Goal: Information Seeking & Learning: Learn about a topic

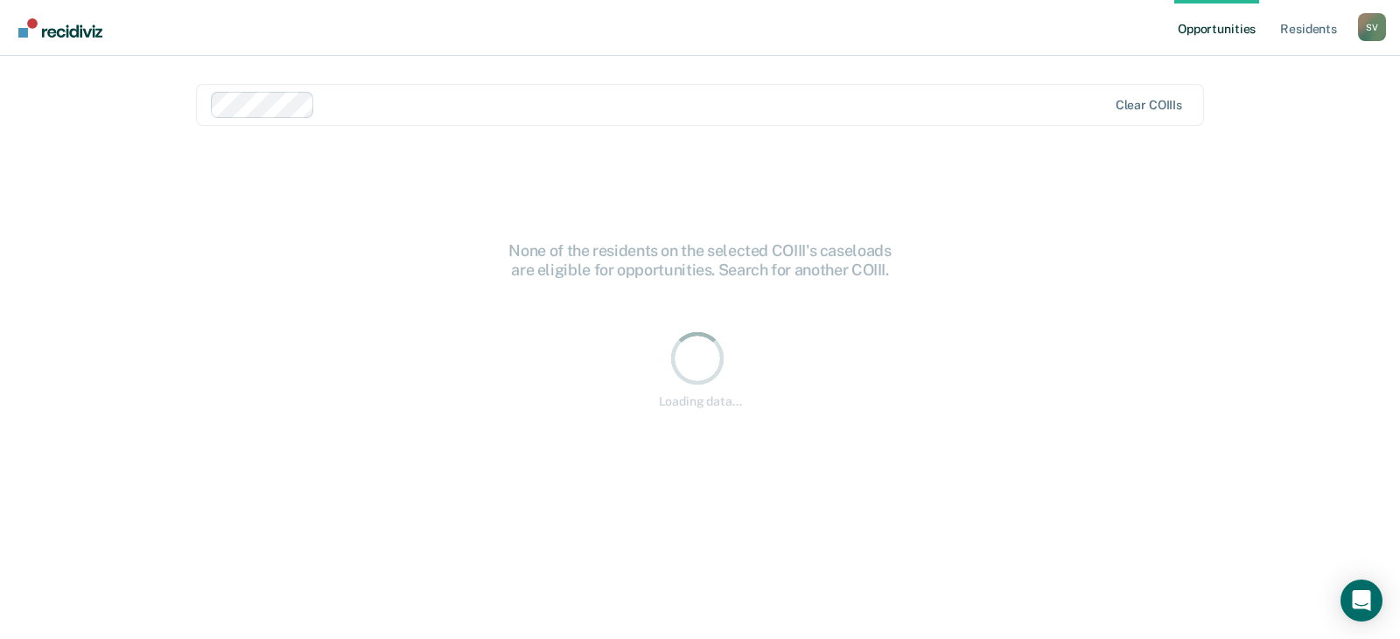
click at [331, 100] on div at bounding box center [714, 104] width 784 height 20
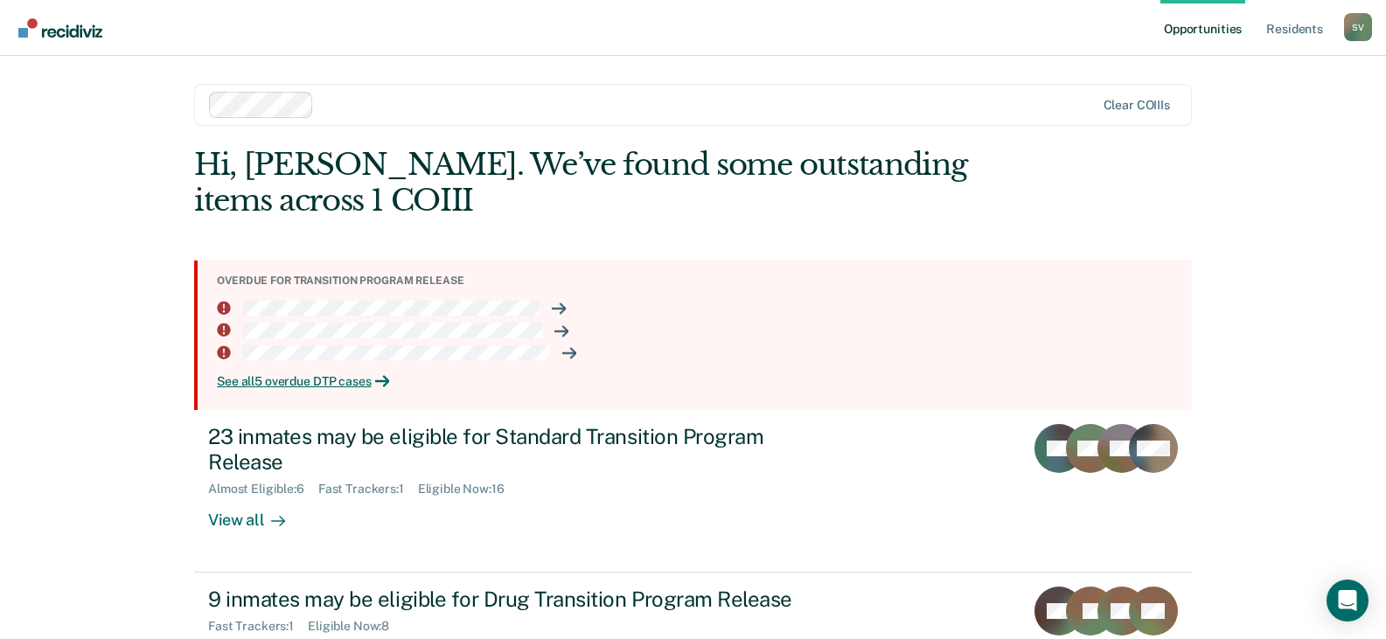
click at [45, 208] on div "Opportunities Resident s [PERSON_NAME] Profile How it works Log Out Clear COIII…" at bounding box center [693, 319] width 1386 height 639
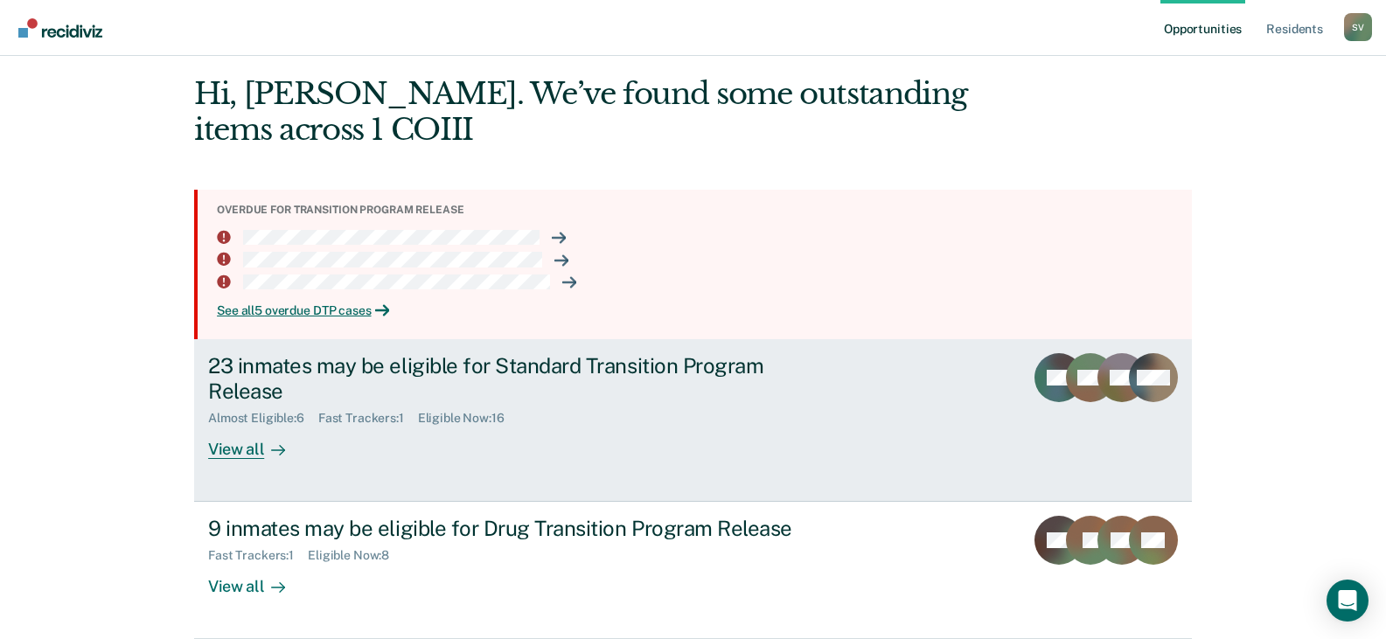
click at [244, 460] on link "23 inmates may be eligible for Standard Transition Program Release Almost Eligi…" at bounding box center [693, 420] width 998 height 163
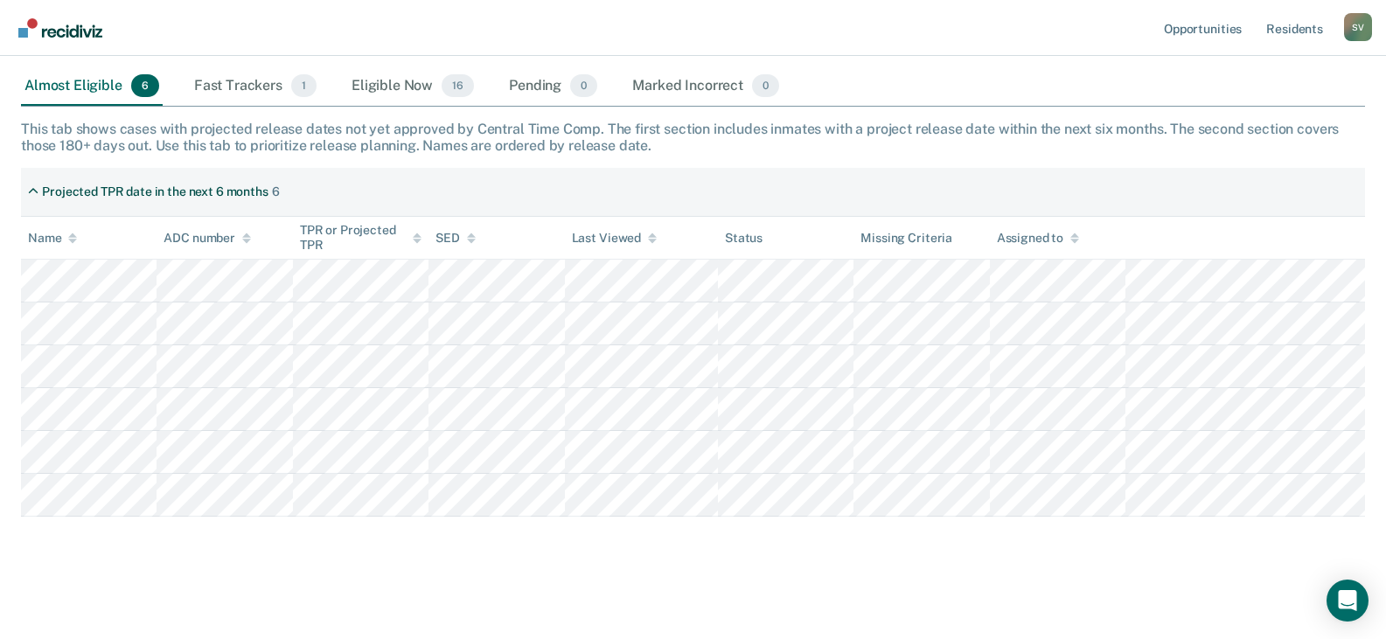
scroll to position [231, 0]
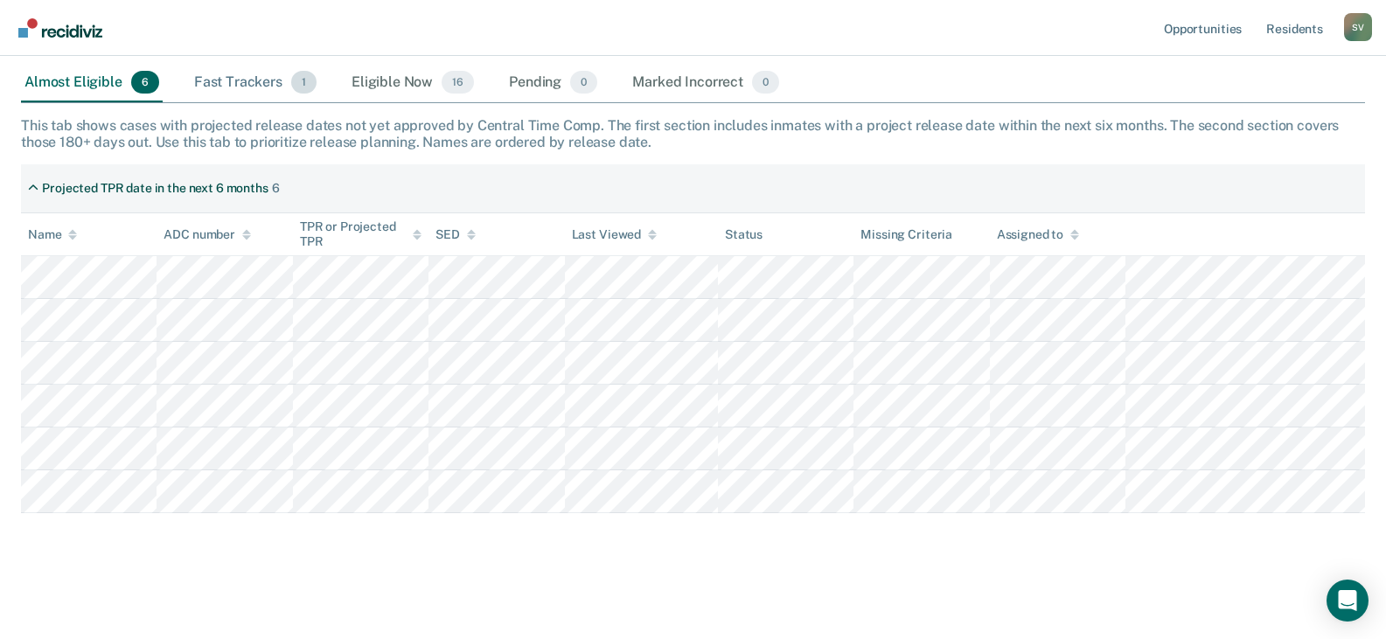
click at [220, 90] on div "Fast Trackers 1" at bounding box center [255, 83] width 129 height 38
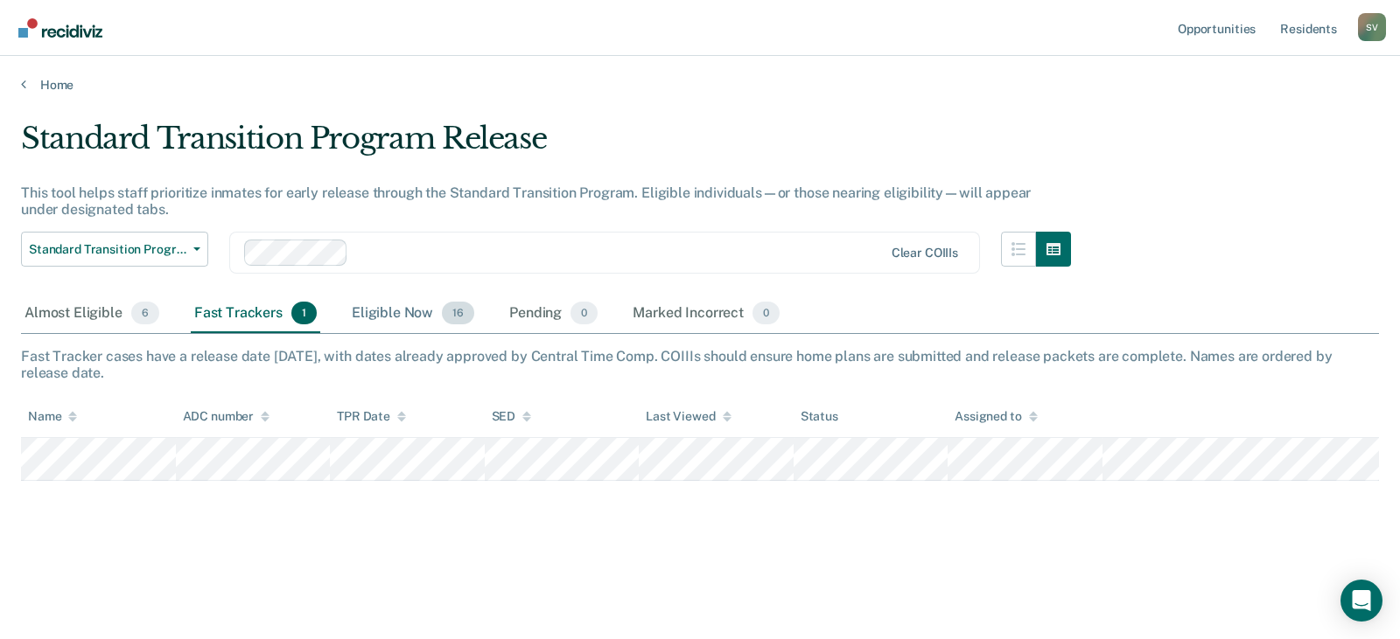
click at [388, 320] on div "Eligible Now 16" at bounding box center [412, 314] width 129 height 38
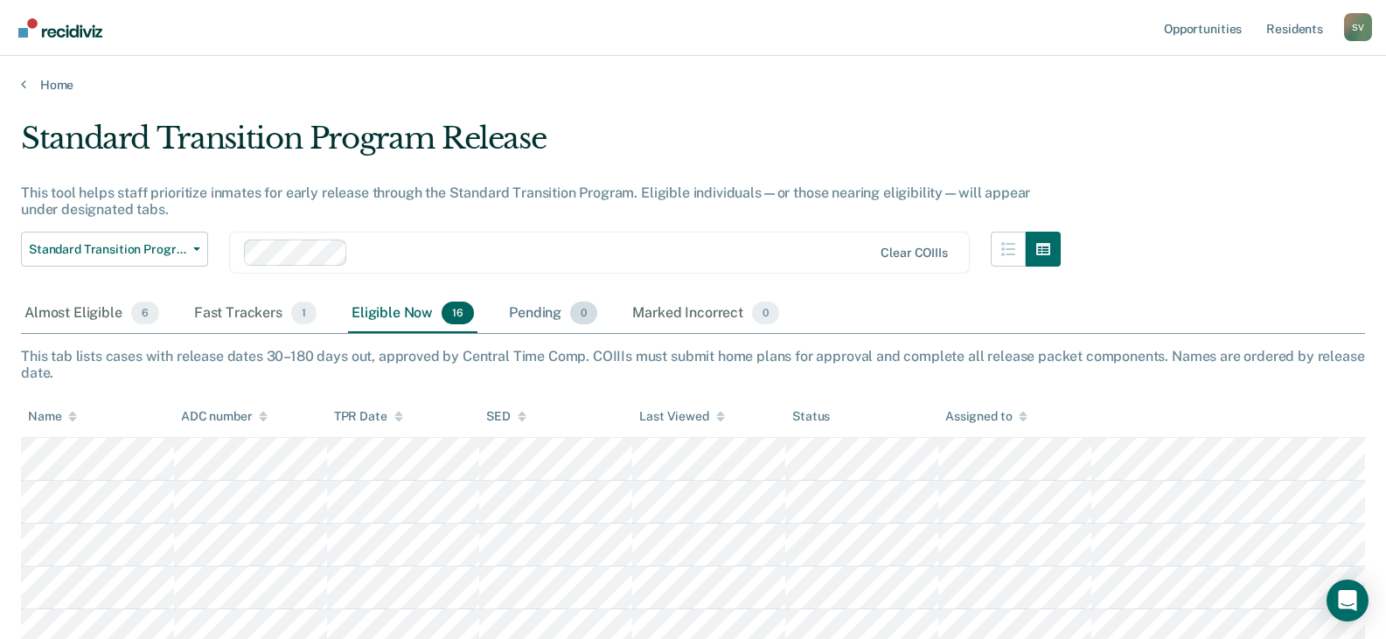
click at [534, 314] on div "Pending 0" at bounding box center [553, 314] width 95 height 38
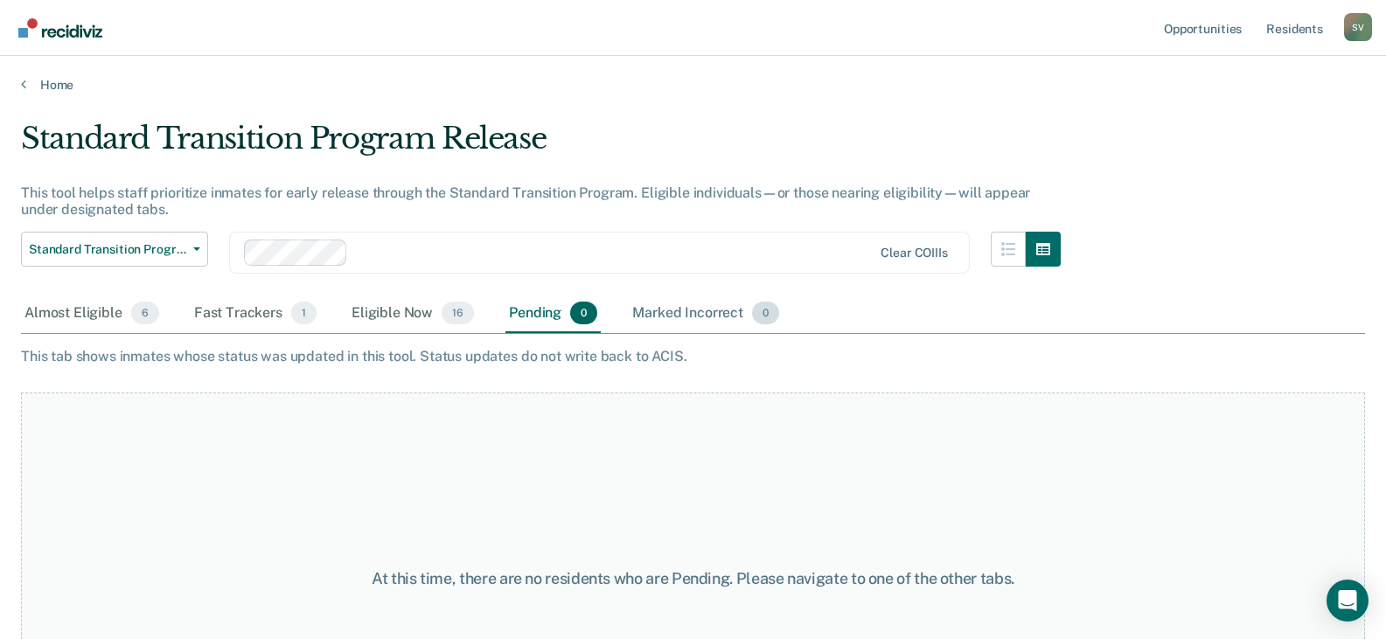
click at [632, 313] on div "Marked Incorrect 0" at bounding box center [706, 314] width 154 height 38
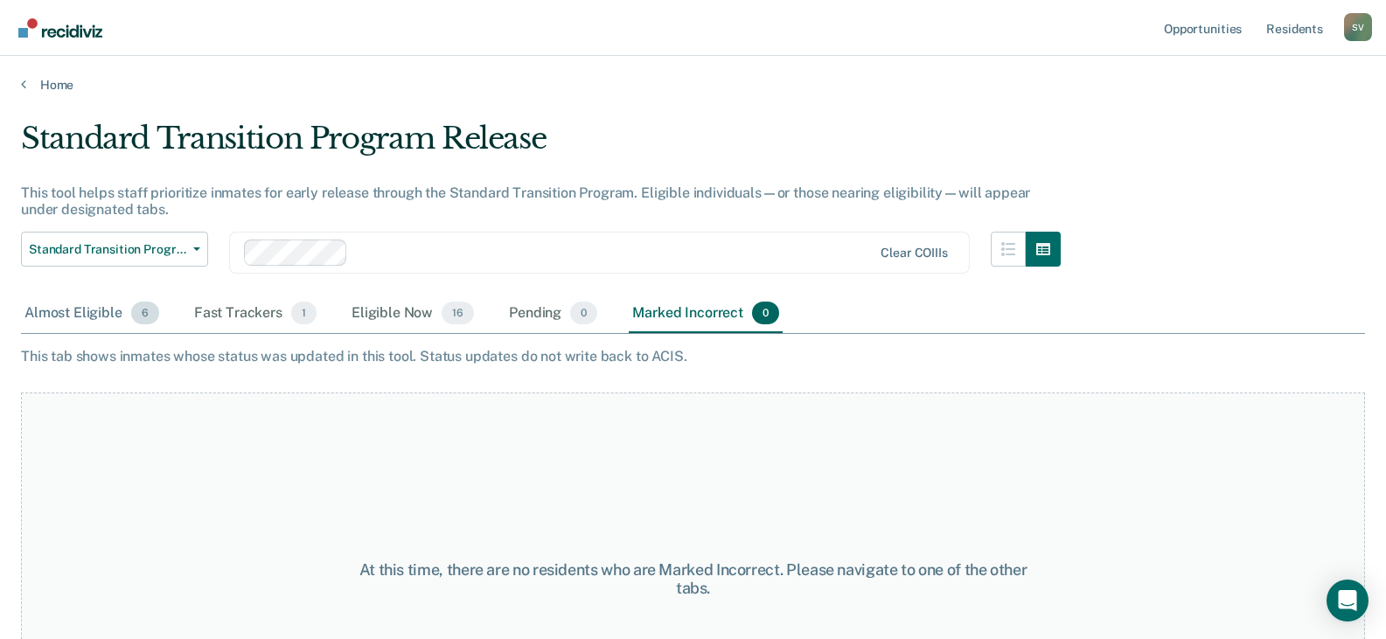
click at [35, 325] on div "Almost Eligible 6" at bounding box center [92, 314] width 142 height 38
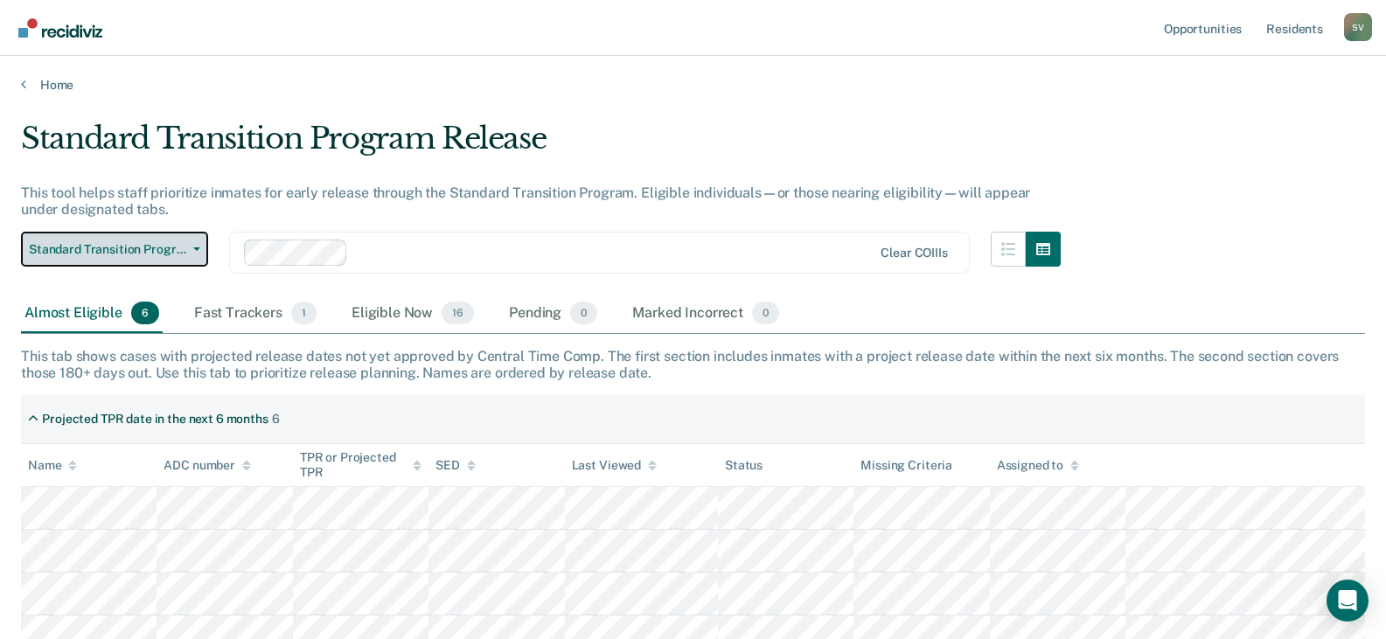
click at [172, 256] on span "Standard Transition Program Release" at bounding box center [107, 249] width 157 height 15
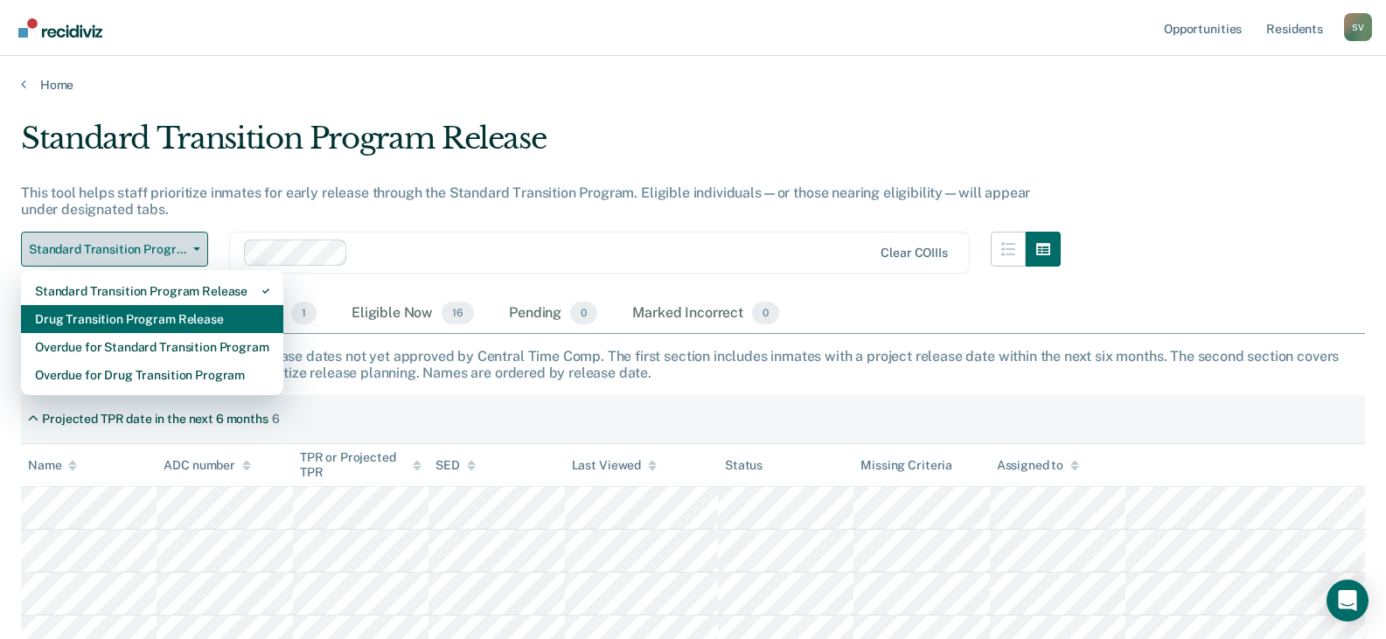
click at [134, 319] on div "Drug Transition Program Release" at bounding box center [152, 319] width 234 height 28
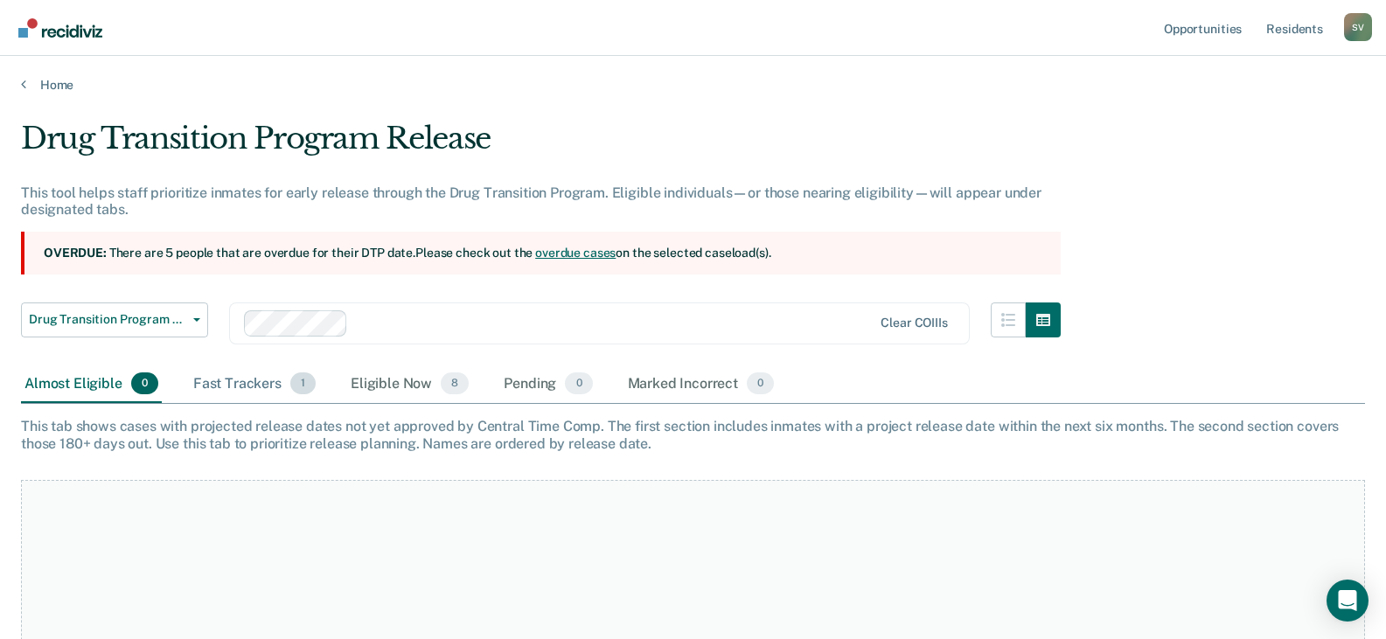
click at [242, 388] on div "Fast Trackers 1" at bounding box center [254, 385] width 129 height 38
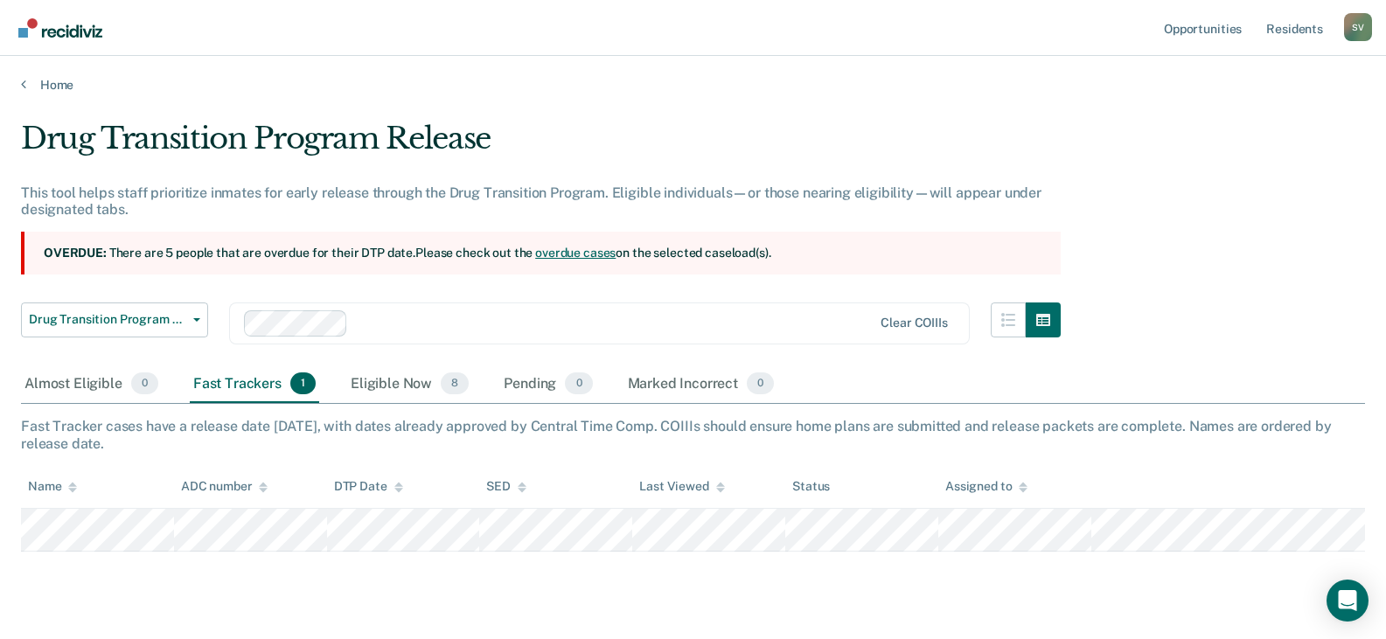
scroll to position [38, 0]
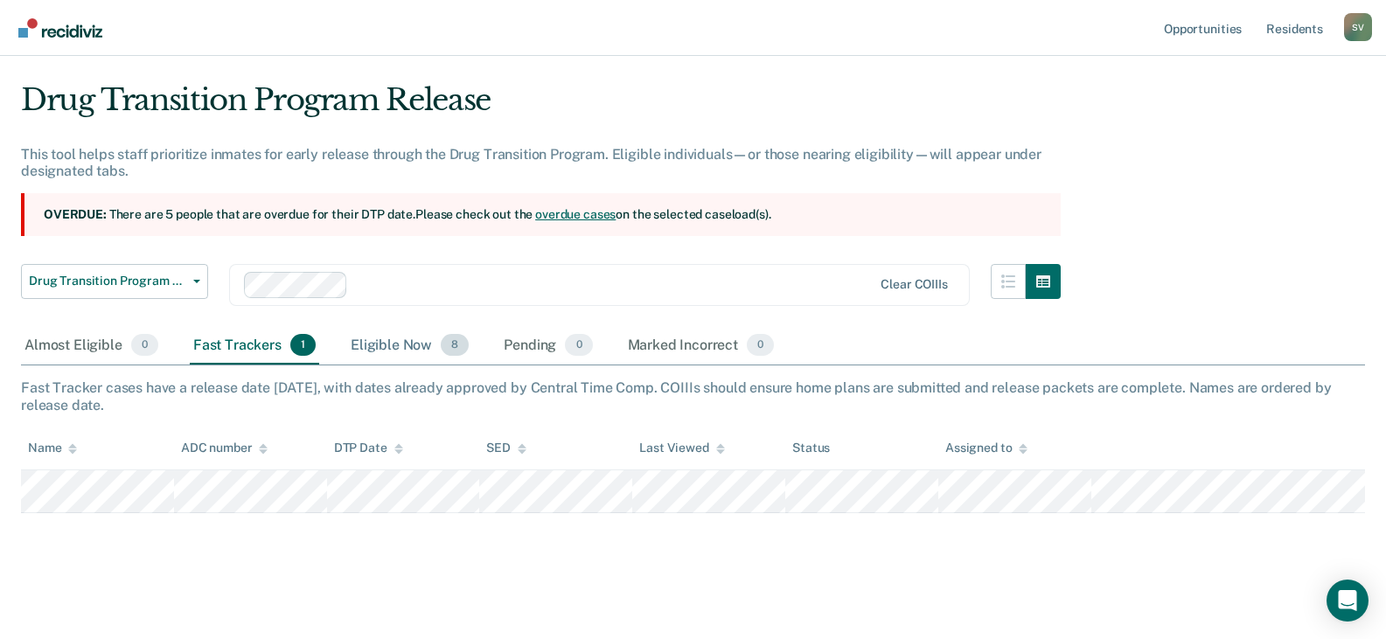
click at [387, 344] on div "Eligible Now 8" at bounding box center [409, 346] width 125 height 38
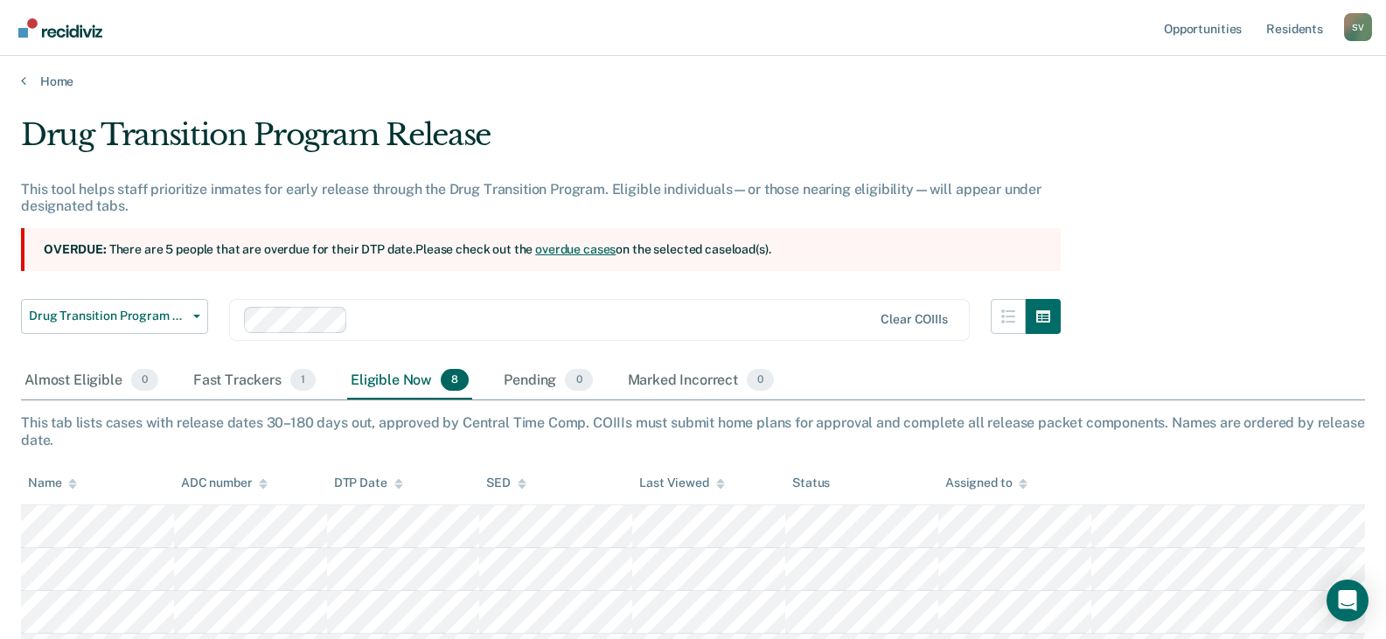
scroll to position [0, 0]
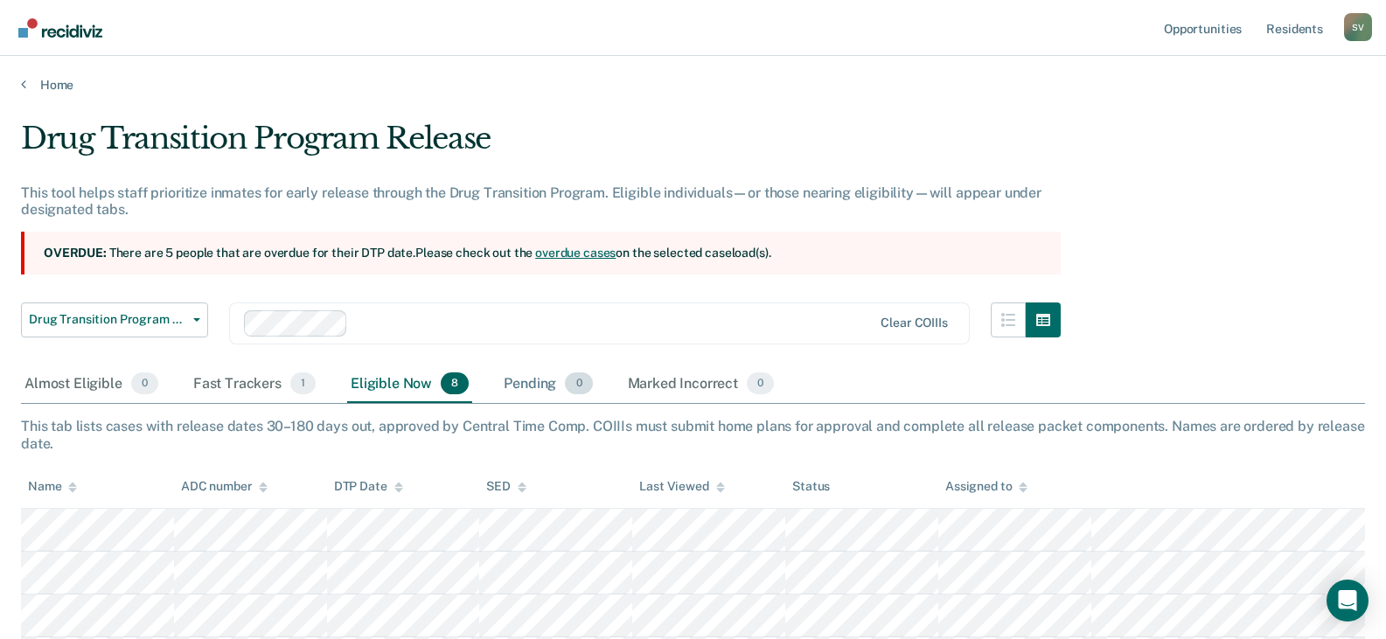
click at [519, 380] on div "Pending 0" at bounding box center [547, 385] width 95 height 38
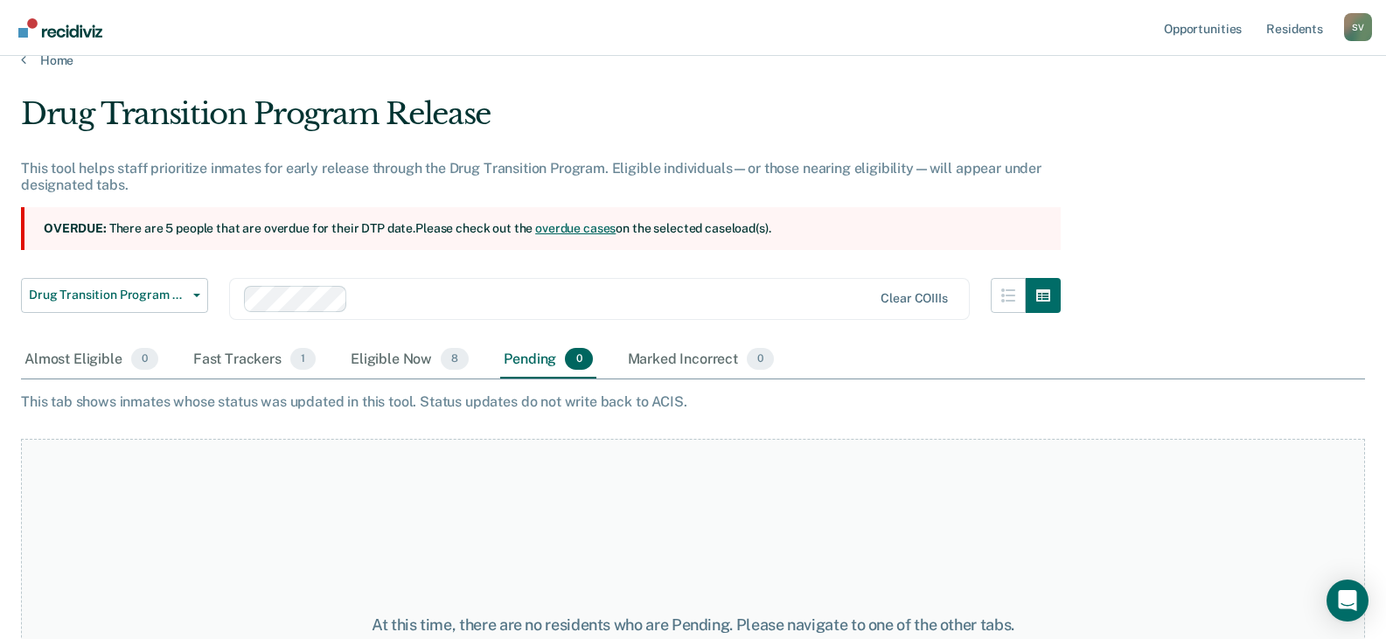
scroll to position [23, 0]
